Goal: Find specific page/section: Find specific page/section

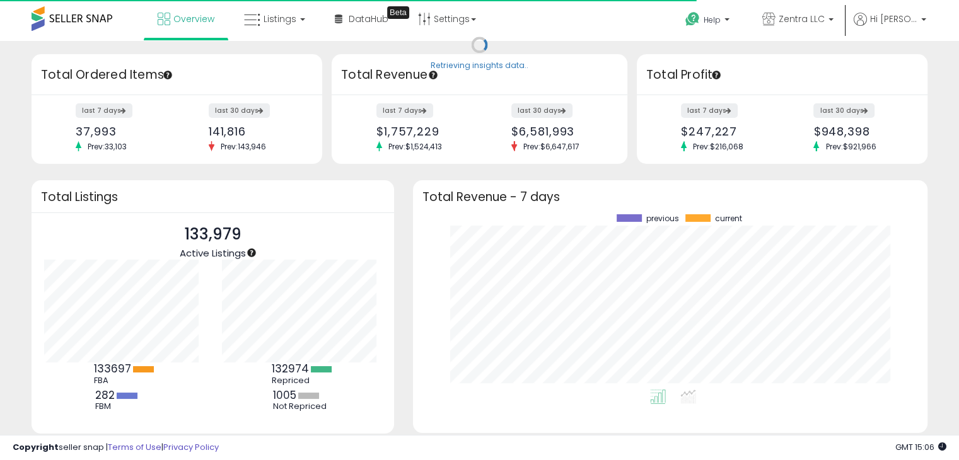
scroll to position [175, 489]
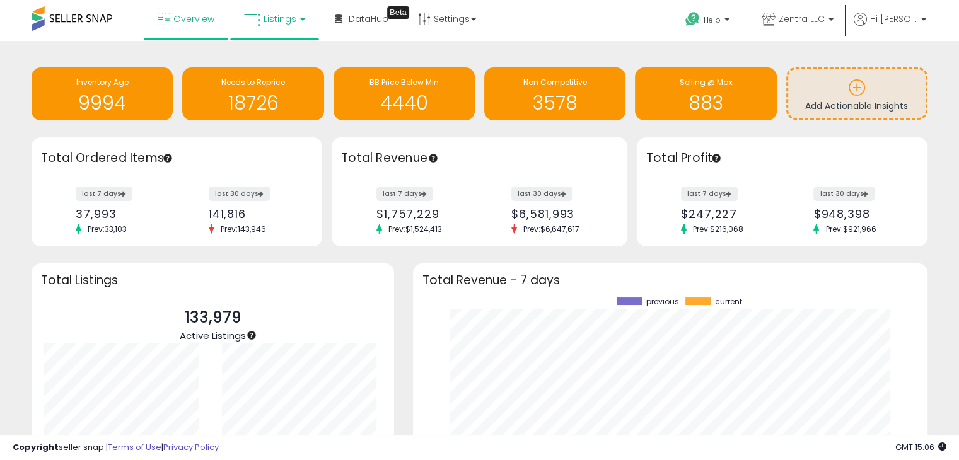
click at [265, 21] on span "Listings" at bounding box center [279, 19] width 33 height 13
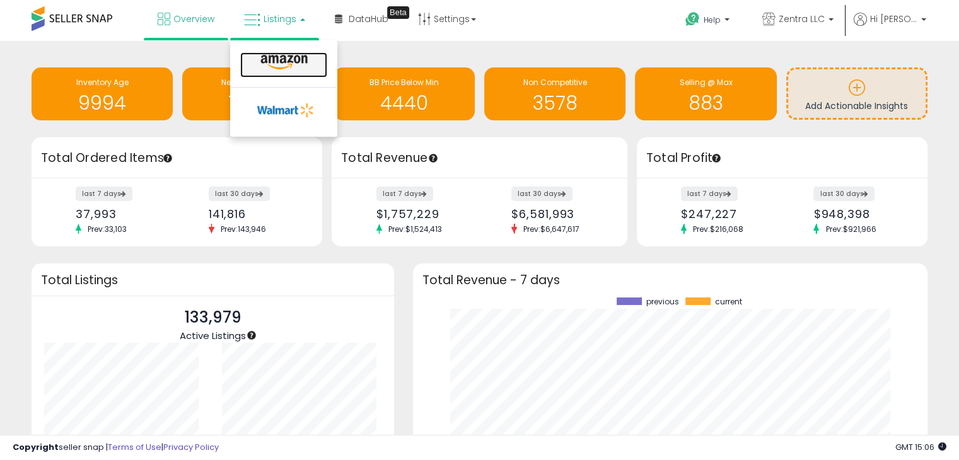
click at [281, 56] on icon at bounding box center [284, 62] width 55 height 16
